Goal: Information Seeking & Learning: Learn about a topic

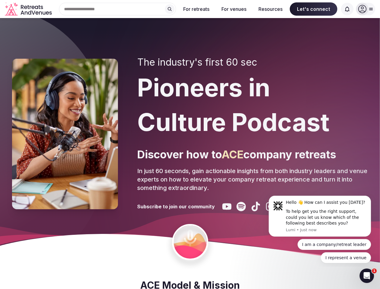
click at [190, 145] on div "The industry's first 60 sec Pioneers in Culture Podcast Discover how to ACE com…" at bounding box center [252, 134] width 231 height 155
click at [118, 9] on div "Search Popular Destinations [GEOGRAPHIC_DATA], [GEOGRAPHIC_DATA] [GEOGRAPHIC_DA…" at bounding box center [115, 9] width 122 height 13
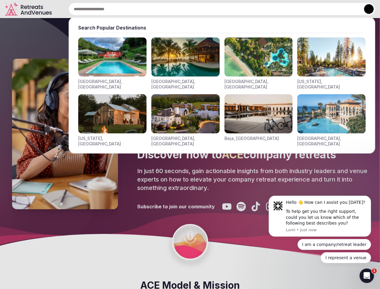
click at [170, 9] on input "text" at bounding box center [222, 9] width 307 height 13
click at [197, 9] on input "text" at bounding box center [222, 9] width 307 height 13
click at [234, 9] on input "text" at bounding box center [222, 9] width 307 height 13
click at [271, 9] on input "text" at bounding box center [222, 9] width 307 height 13
click at [314, 9] on input "text" at bounding box center [222, 9] width 307 height 13
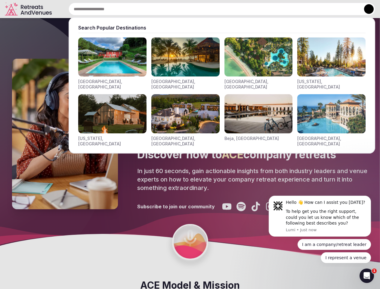
click at [347, 9] on input "text" at bounding box center [222, 9] width 307 height 13
click at [366, 9] on button at bounding box center [369, 9] width 10 height 10
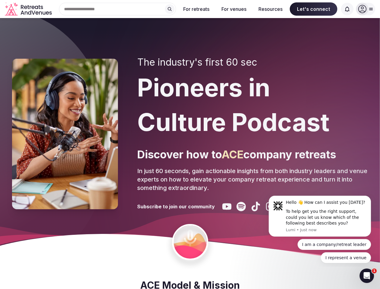
click at [320, 216] on div "To help get you the right support, could you let us know which of the following…" at bounding box center [326, 218] width 81 height 18
